Goal: Task Accomplishment & Management: Complete application form

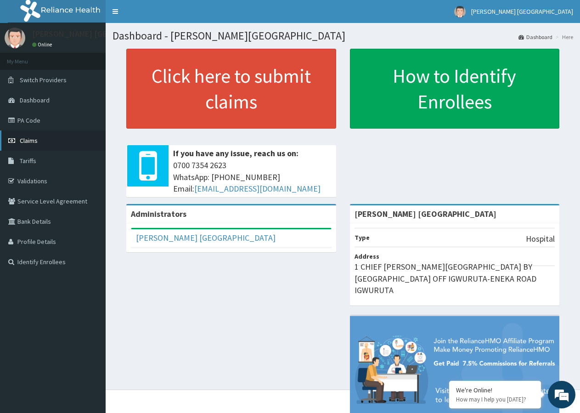
click at [30, 139] on span "Claims" at bounding box center [29, 140] width 18 height 8
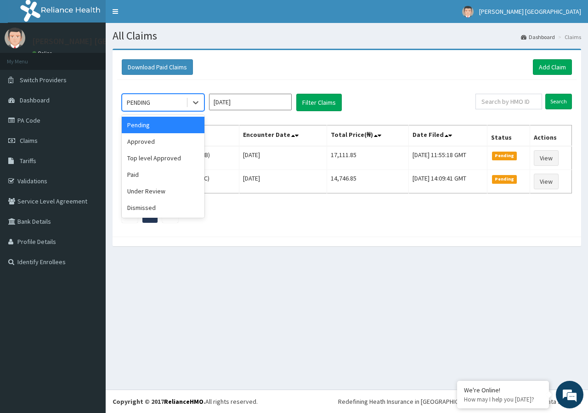
click at [169, 100] on div "PENDING" at bounding box center [154, 102] width 64 height 15
click at [160, 176] on div "Paid" at bounding box center [163, 174] width 83 height 17
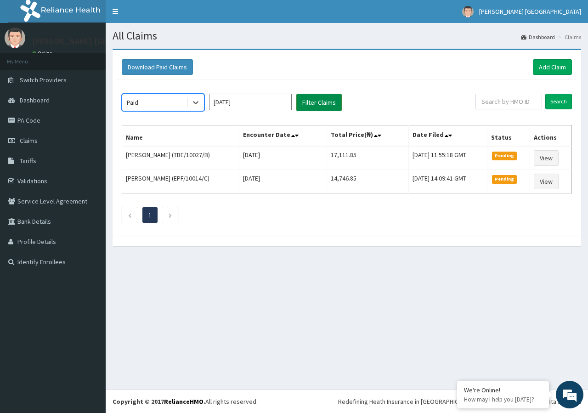
click at [312, 102] on button "Filter Claims" at bounding box center [318, 102] width 45 height 17
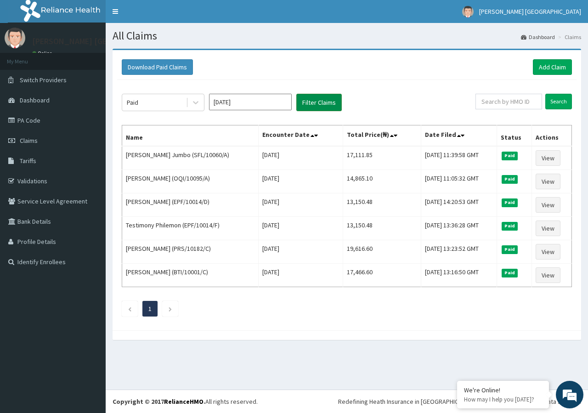
click at [312, 102] on button "Filter Claims" at bounding box center [318, 102] width 45 height 17
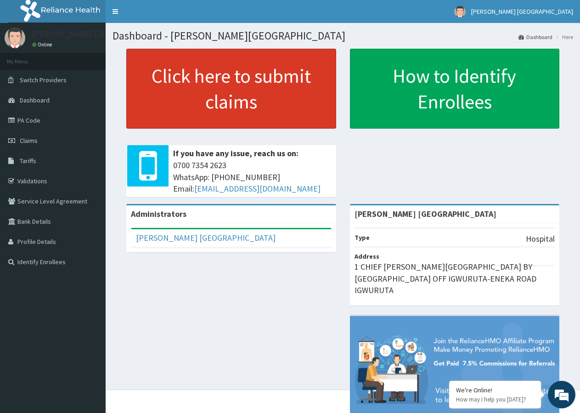
click at [210, 109] on link "Click here to submit claims" at bounding box center [231, 89] width 210 height 80
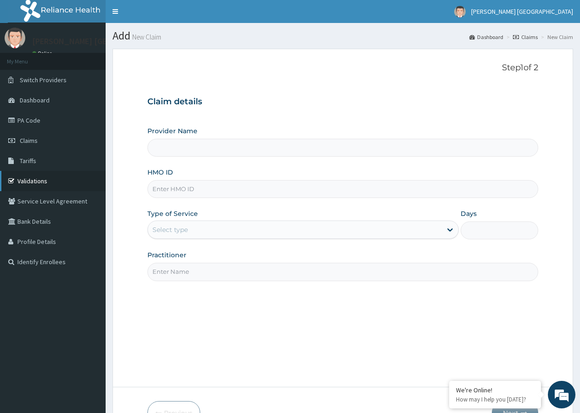
type input "[PERSON_NAME] [GEOGRAPHIC_DATA]"
click at [44, 159] on link "Tariffs" at bounding box center [53, 161] width 106 height 20
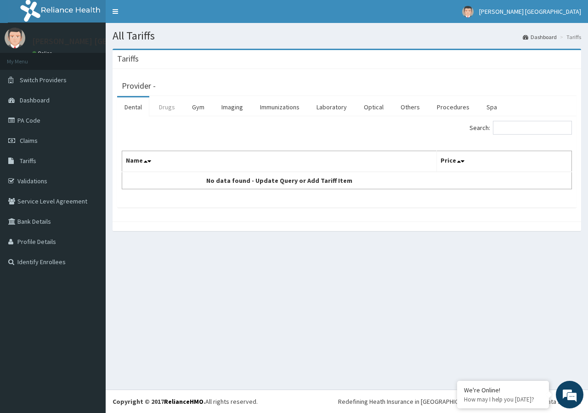
click at [173, 111] on link "Drugs" at bounding box center [167, 106] width 31 height 19
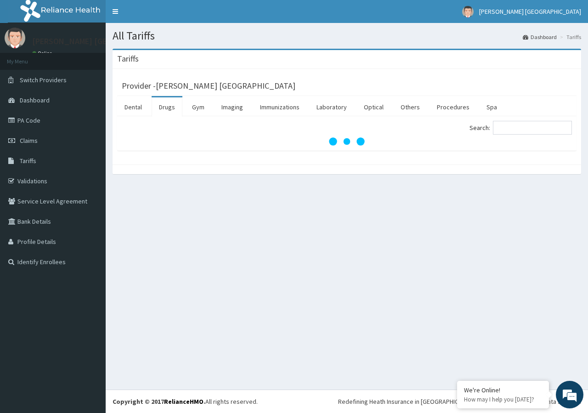
click at [173, 111] on link "Drugs" at bounding box center [167, 106] width 31 height 19
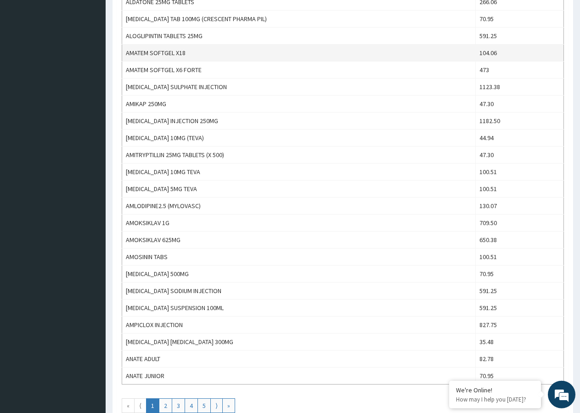
scroll to position [703, 0]
